Goal: Information Seeking & Learning: Learn about a topic

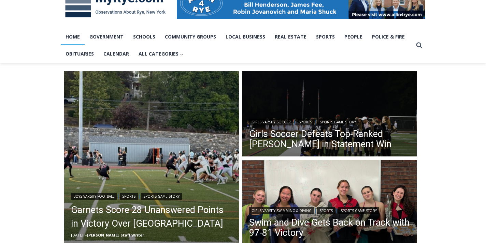
scroll to position [174, 0]
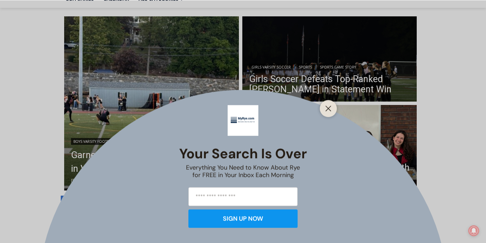
click at [330, 111] on icon "Close" at bounding box center [328, 108] width 6 height 6
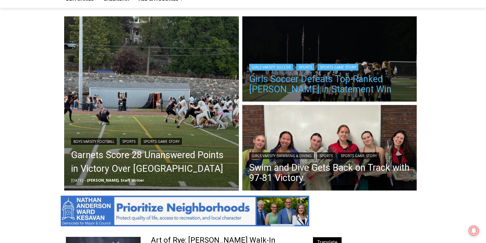
click at [303, 85] on link "Girls Soccer Defeats Top-Ranked [PERSON_NAME] in Statement Win" at bounding box center [329, 84] width 161 height 20
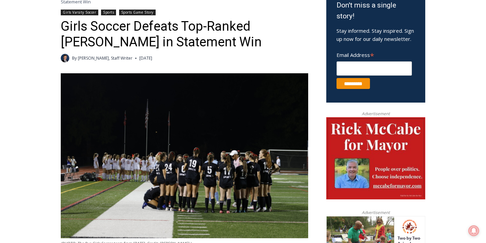
scroll to position [236, 0]
